Goal: Task Accomplishment & Management: Use online tool/utility

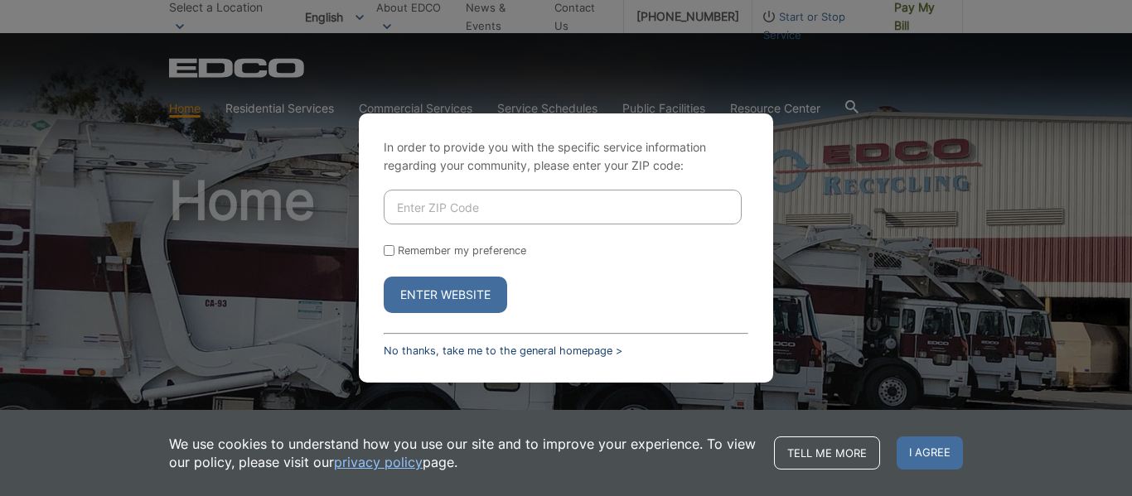
click at [555, 349] on link "No thanks, take me to the general homepage >" at bounding box center [503, 351] width 239 height 12
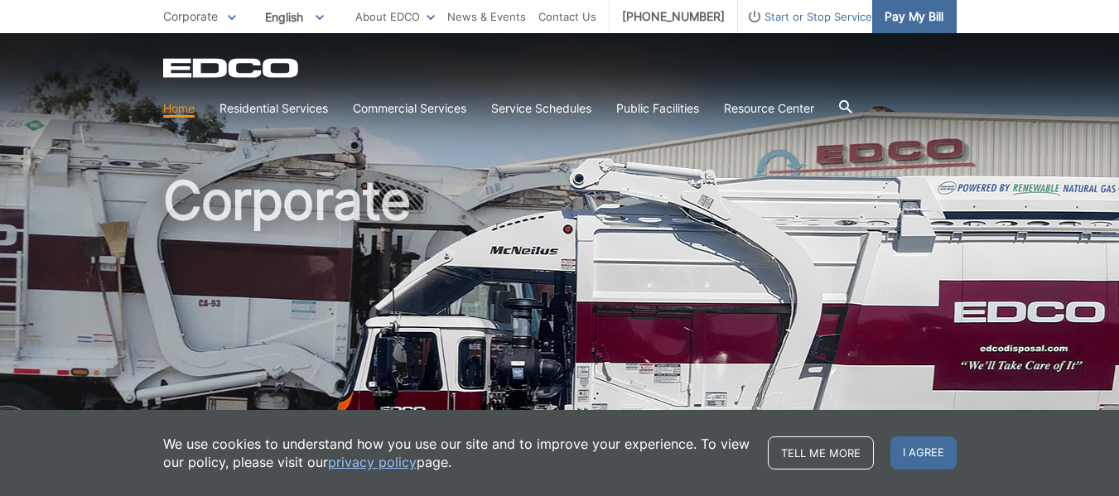
click at [909, 15] on span "Pay My Bill" at bounding box center [914, 16] width 59 height 18
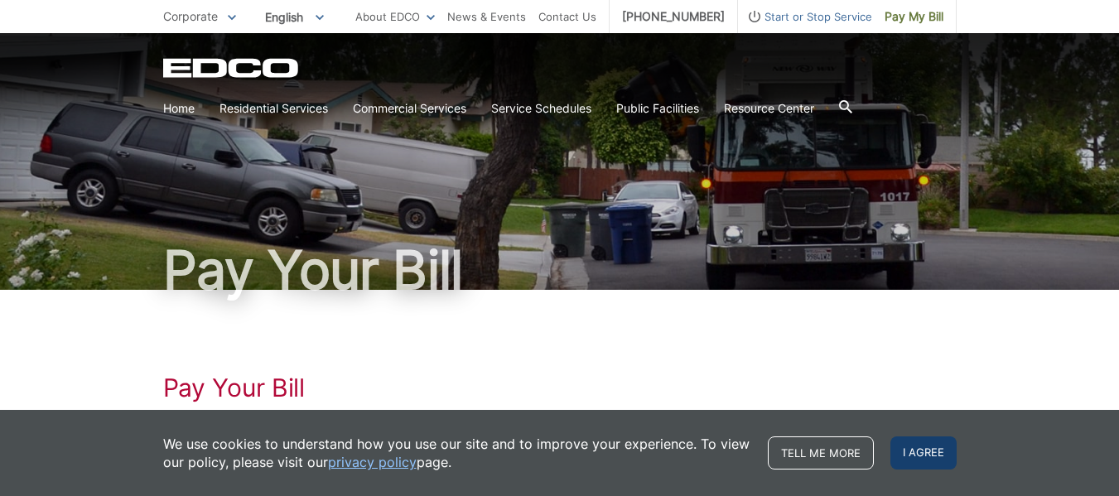
click at [913, 455] on span "I agree" at bounding box center [924, 453] width 66 height 33
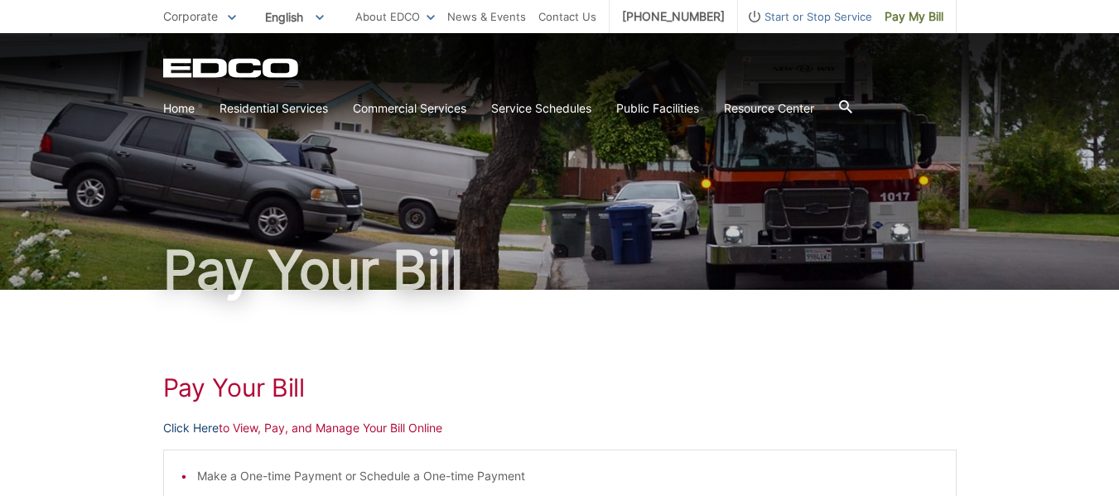
click at [200, 427] on link "Click Here" at bounding box center [191, 428] width 56 height 18
